Goal: Task Accomplishment & Management: Manage account settings

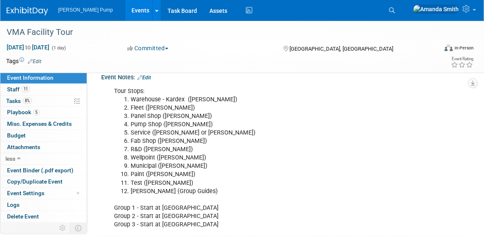
click at [125, 10] on link "Events" at bounding box center [140, 10] width 30 height 21
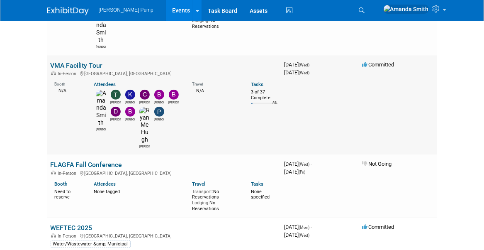
scroll to position [124, 0]
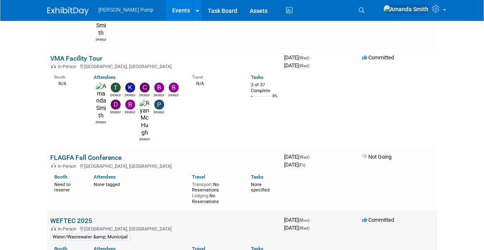
click at [76, 217] on link "WEFTEC 2025" at bounding box center [72, 221] width 42 height 8
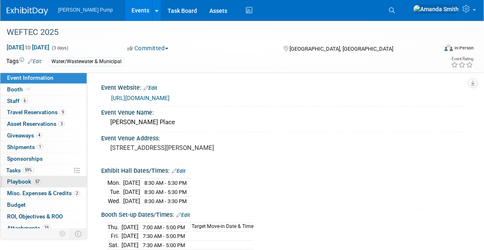
click at [18, 181] on span "Playbook 57" at bounding box center [24, 181] width 34 height 7
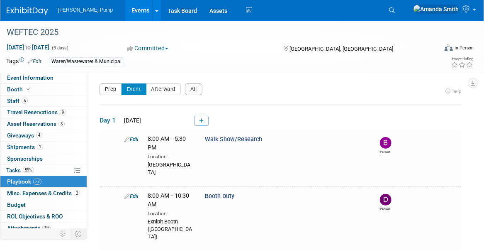
click at [112, 87] on button "Prep" at bounding box center [111, 89] width 22 height 12
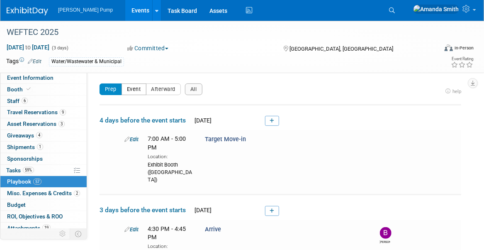
click at [135, 90] on button "Event" at bounding box center [134, 89] width 25 height 12
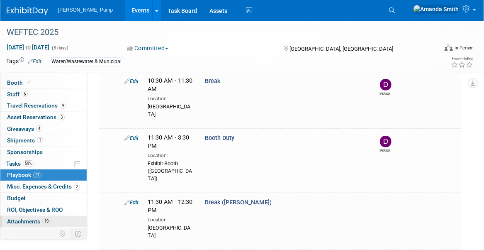
scroll to position [15, 0]
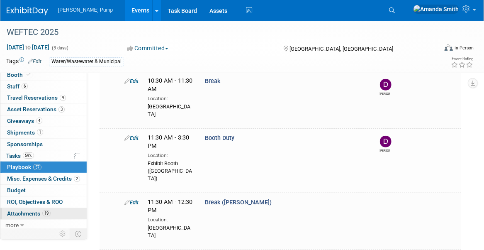
click at [22, 210] on span "Attachments 19" at bounding box center [29, 213] width 44 height 7
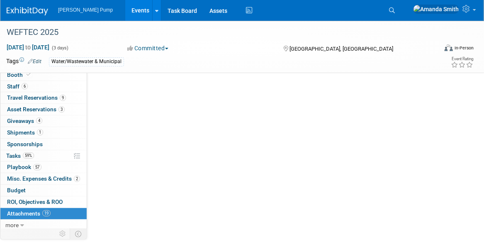
scroll to position [0, 0]
click at [22, 210] on span "Attachments 19" at bounding box center [29, 213] width 44 height 7
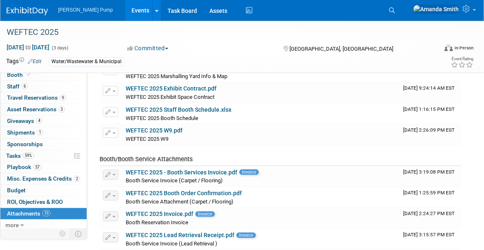
scroll to position [83, 0]
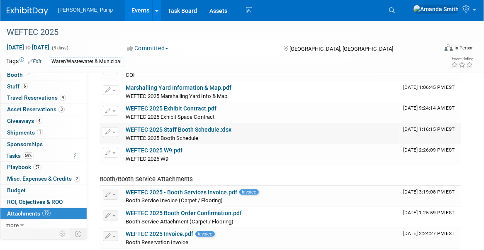
click at [163, 128] on link "WEFTEC 2025 Staff Booth Schedule.xlsx" at bounding box center [179, 129] width 106 height 7
click at [37, 97] on span "Travel Reservations 9" at bounding box center [36, 97] width 59 height 7
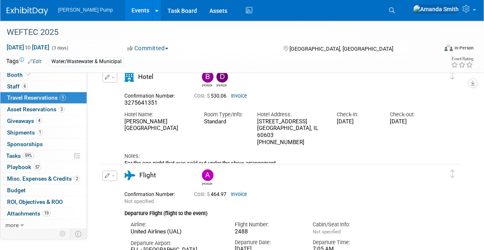
scroll to position [0, 0]
